Goal: Task Accomplishment & Management: Manage account settings

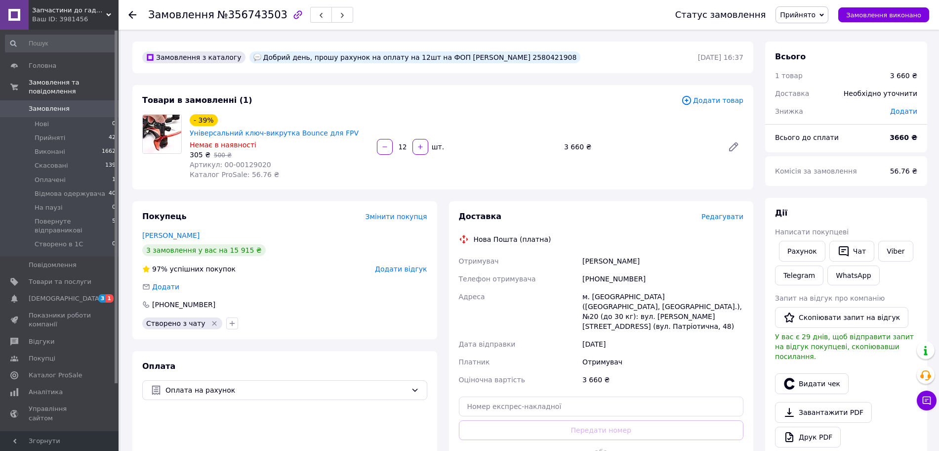
click at [88, 100] on link "Замовлення 0" at bounding box center [61, 108] width 122 height 17
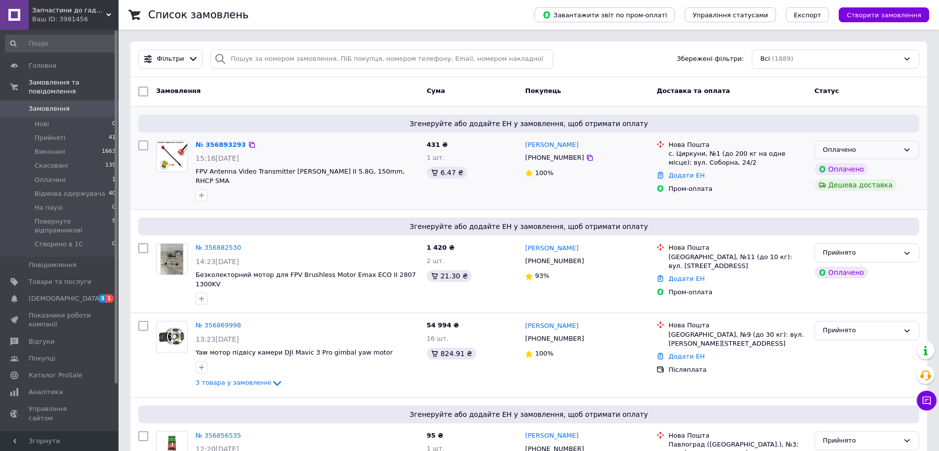
drag, startPoint x: 902, startPoint y: 146, endPoint x: 897, endPoint y: 146, distance: 5.0
click at [902, 146] on div "Оплачено" at bounding box center [867, 149] width 105 height 19
click at [876, 168] on li "Прийнято" at bounding box center [867, 170] width 104 height 18
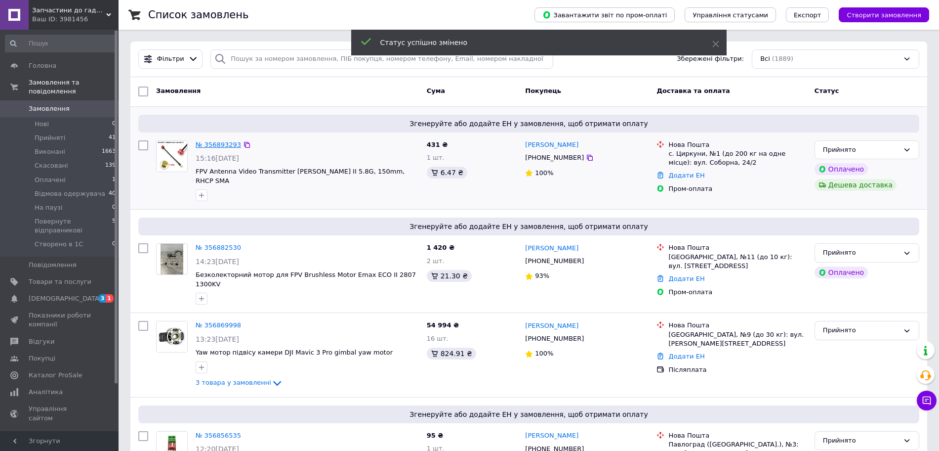
click at [215, 146] on link "№ 356893293" at bounding box center [218, 144] width 45 height 7
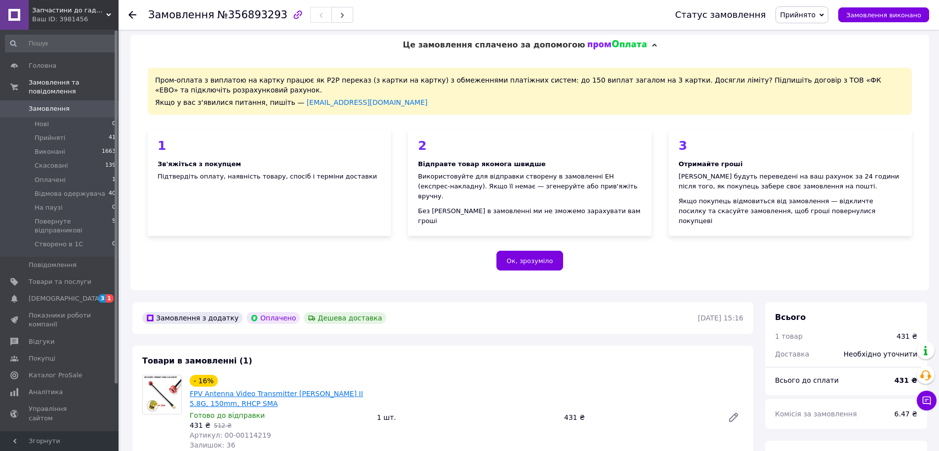
scroll to position [185, 0]
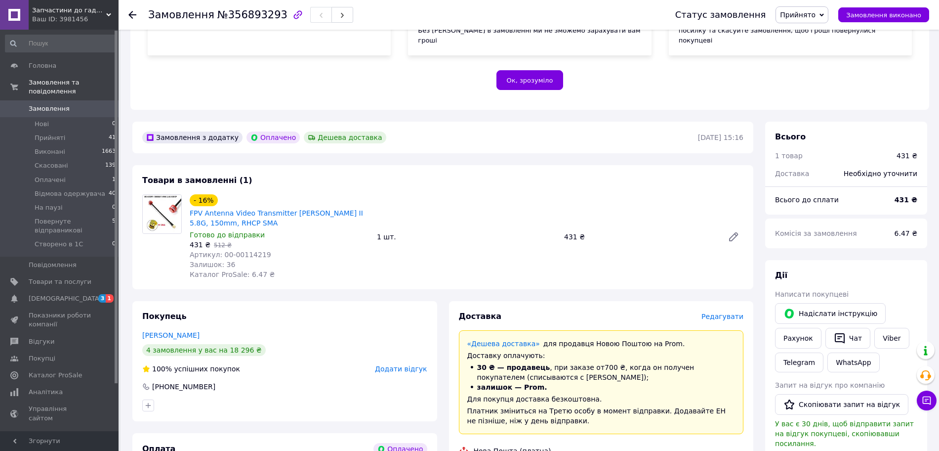
click at [234, 251] on span "Артикул: 00-00114219" at bounding box center [231, 255] width 82 height 8
click at [220, 251] on span "Артикул: 00-00114219" at bounding box center [231, 255] width 82 height 8
drag, startPoint x: 219, startPoint y: 244, endPoint x: 272, endPoint y: 246, distance: 52.9
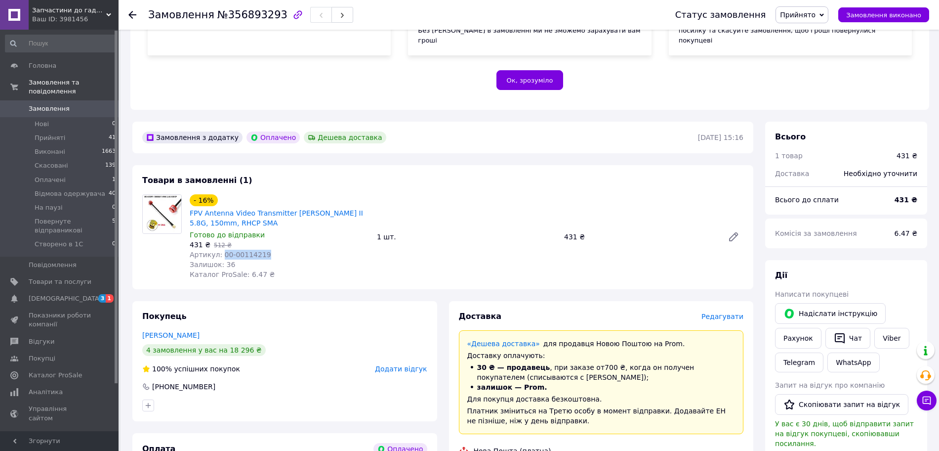
click at [272, 250] on div "Артикул: 00-00114219" at bounding box center [279, 255] width 179 height 10
copy span "00-00114219"
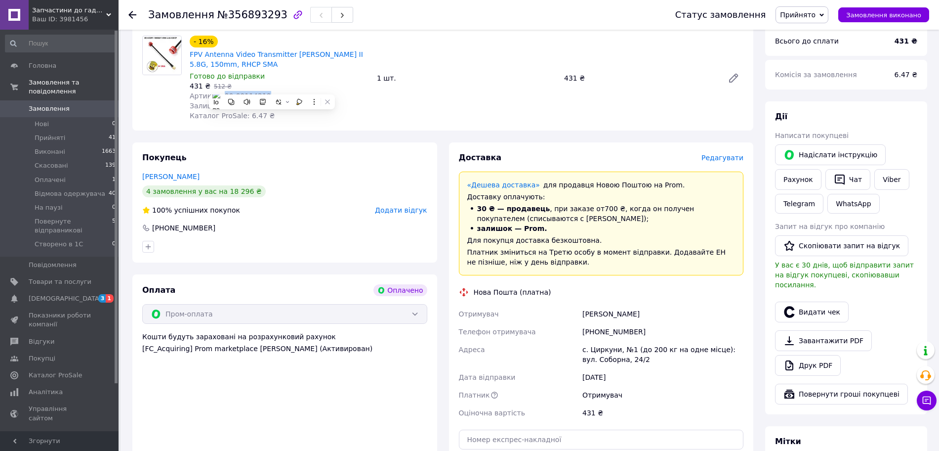
scroll to position [371, 0]
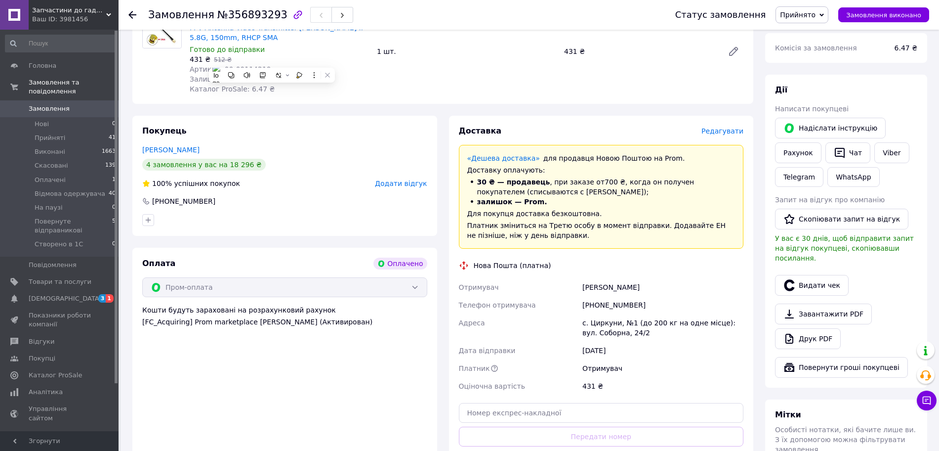
click at [598, 278] on div "Іванченко Дмитро" at bounding box center [663, 287] width 165 height 18
copy div "Іванченко Дмитро"
click at [551, 348] on div "Дата відправки" at bounding box center [519, 350] width 124 height 18
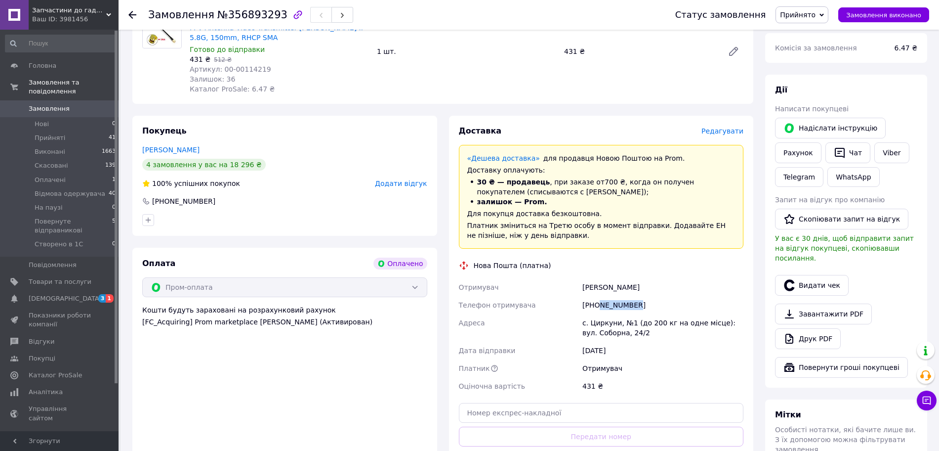
drag, startPoint x: 598, startPoint y: 295, endPoint x: 652, endPoint y: 294, distance: 53.9
click at [652, 296] on div "[PHONE_NUMBER]" at bounding box center [663, 305] width 165 height 18
copy div "986135108"
drag, startPoint x: 577, startPoint y: 347, endPoint x: 581, endPoint y: 338, distance: 9.9
click at [577, 345] on div "Дата відправки" at bounding box center [519, 350] width 124 height 18
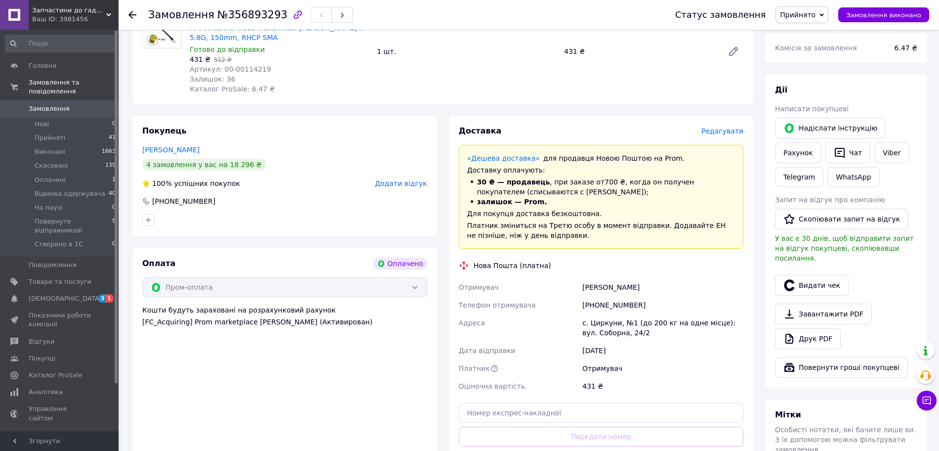
click at [594, 314] on div "с. Циркуни, №1 (до 200 кг на одне місце): вул. Соборна, 24/2" at bounding box center [663, 328] width 165 height 28
copy div "Циркуни"
click at [516, 316] on div "Адреса" at bounding box center [519, 328] width 124 height 28
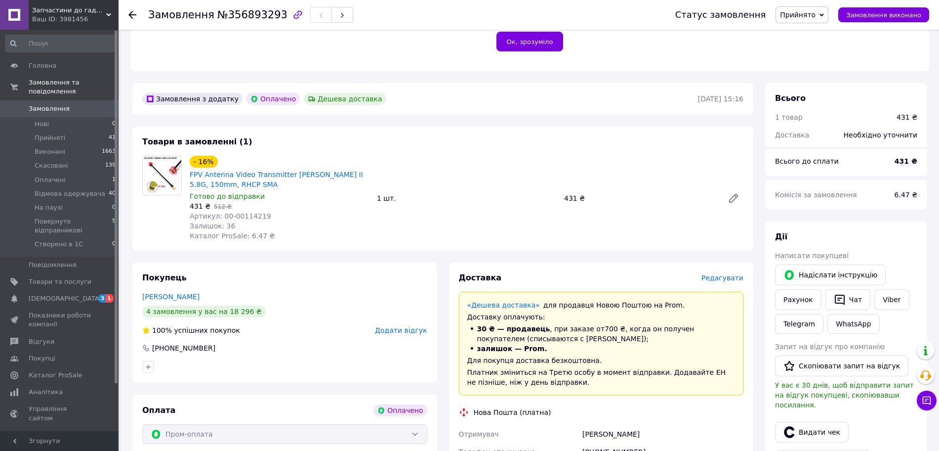
scroll to position [124, 0]
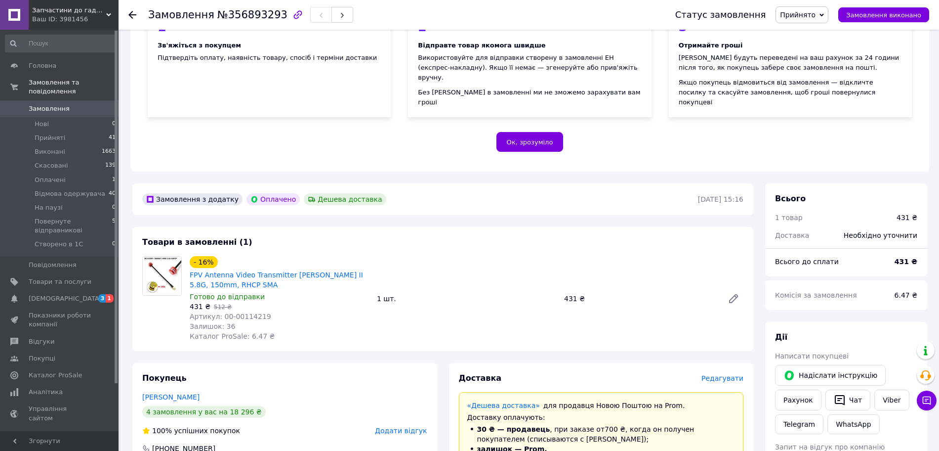
click at [138, 13] on div at bounding box center [138, 15] width 20 height 30
click at [136, 13] on div at bounding box center [138, 15] width 20 height 30
click at [129, 10] on div at bounding box center [132, 15] width 8 height 10
